Goal: Use online tool/utility: Utilize a website feature to perform a specific function

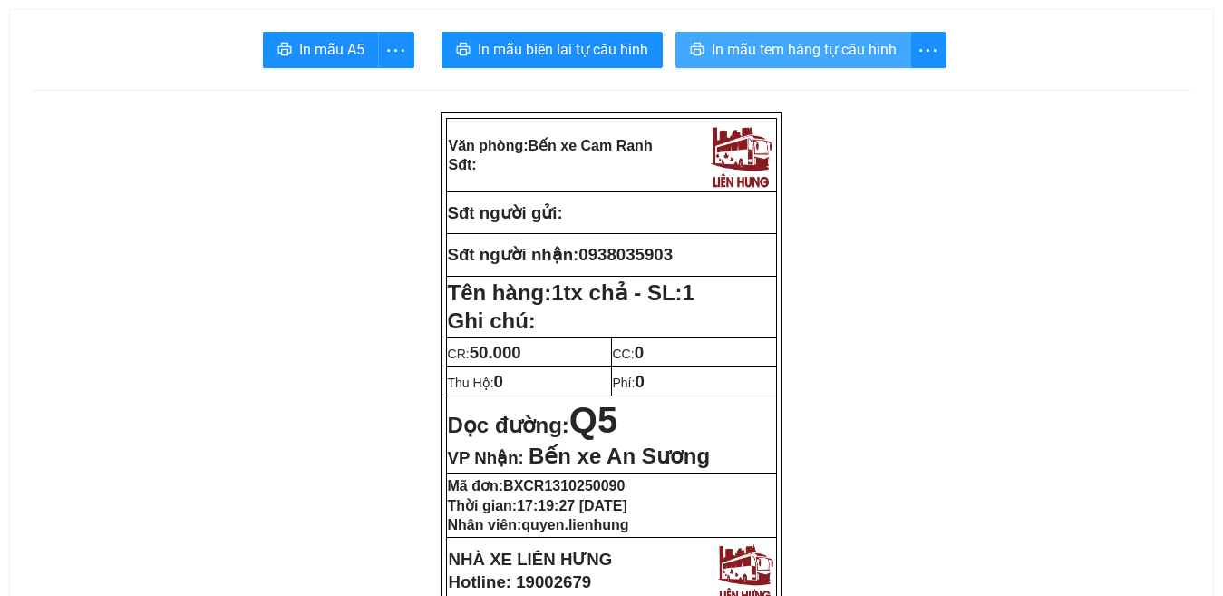
click at [797, 53] on span "In mẫu tem hàng tự cấu hình" at bounding box center [804, 49] width 185 height 23
click at [781, 41] on span "In mẫu tem hàng tự cấu hình" at bounding box center [804, 49] width 185 height 23
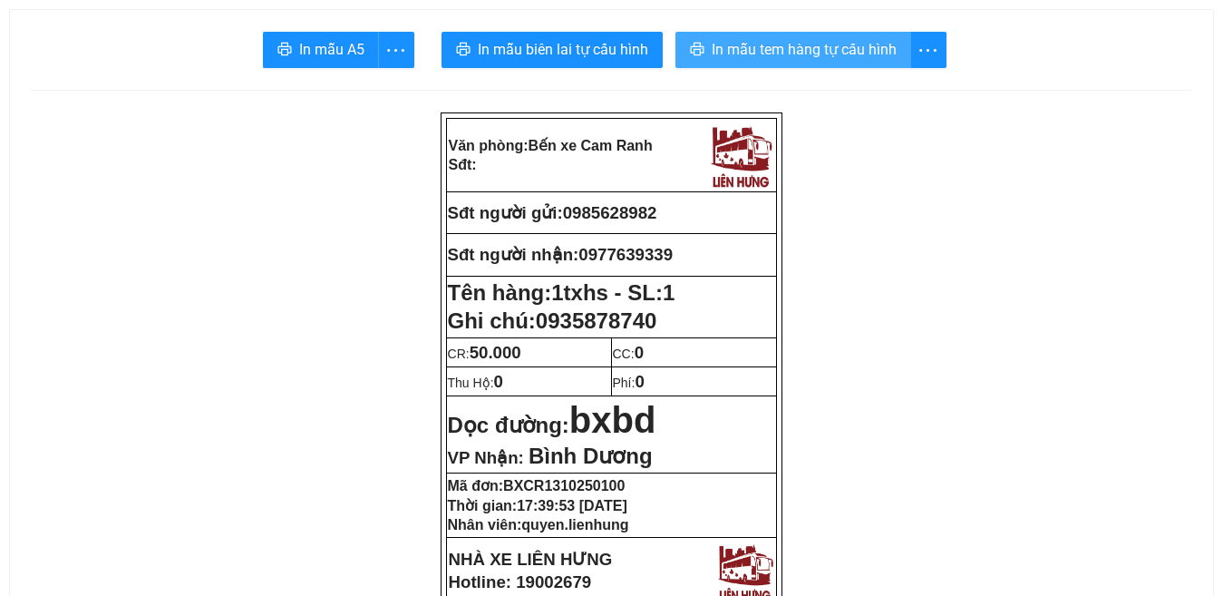
click at [815, 40] on span "In mẫu tem hàng tự cấu hình" at bounding box center [804, 49] width 185 height 23
